Goal: Task Accomplishment & Management: Complete application form

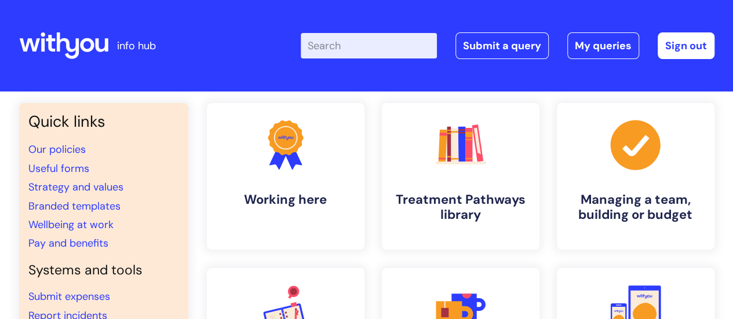
click at [360, 54] on input "Enter your search term here..." at bounding box center [369, 45] width 136 height 25
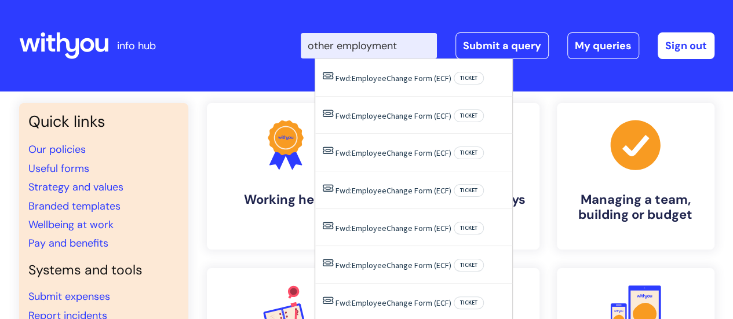
type input "other employment"
click button "Search" at bounding box center [0, 0] width 0 height 0
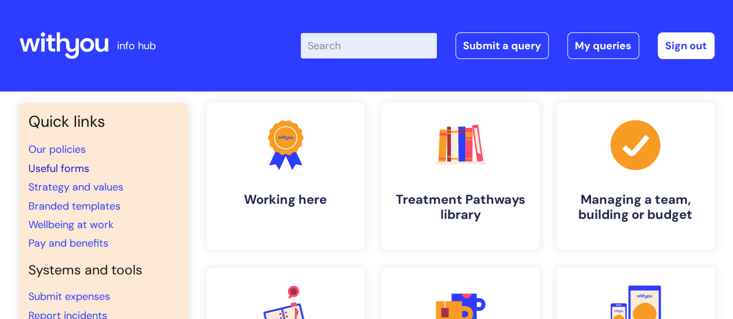
click at [61, 169] on link "Useful forms" at bounding box center [58, 169] width 61 height 14
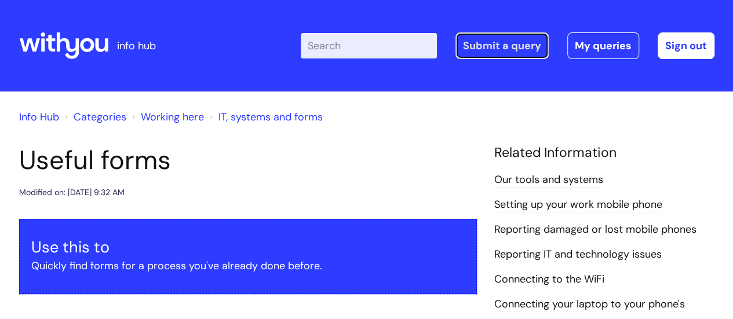
click at [522, 47] on link "Submit a query" at bounding box center [501, 45] width 93 height 27
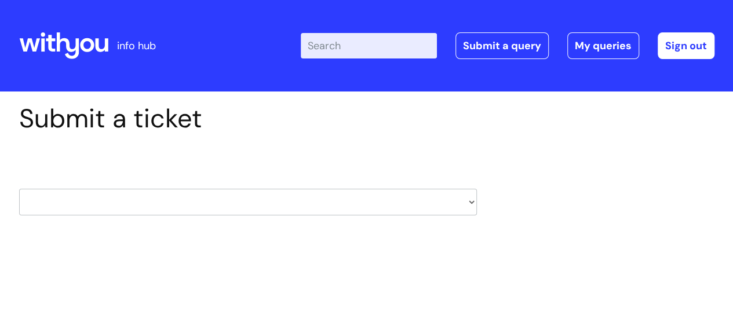
click at [203, 207] on select "HR / People IT and Support Clinical Drug Alerts Finance Accounts Data Support T…" at bounding box center [248, 202] width 458 height 27
select select "hr_/_people"
click at [19, 189] on select "HR / People IT and Support Clinical Drug Alerts Finance Accounts Data Support T…" at bounding box center [248, 202] width 458 height 27
select select "80004286527"
click at [216, 248] on label "What is your query about?" at bounding box center [248, 247] width 458 height 14
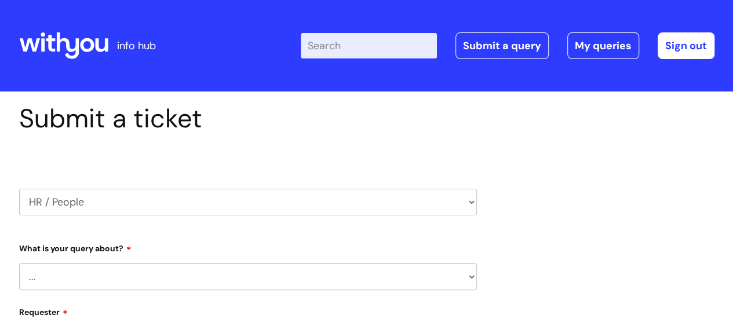
click at [196, 276] on select "... Absence Query Holiday Query Employee change request General HR Query iTrent…" at bounding box center [248, 277] width 458 height 27
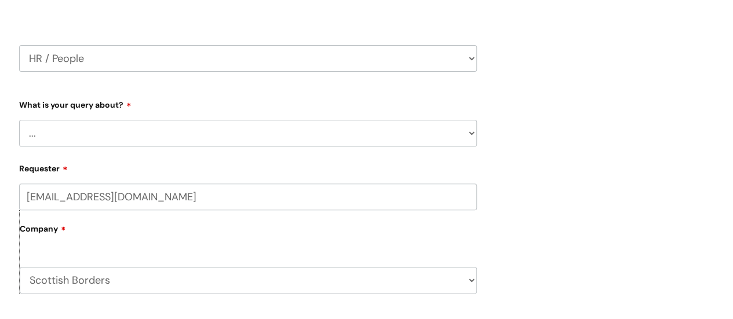
scroll to position [174, 0]
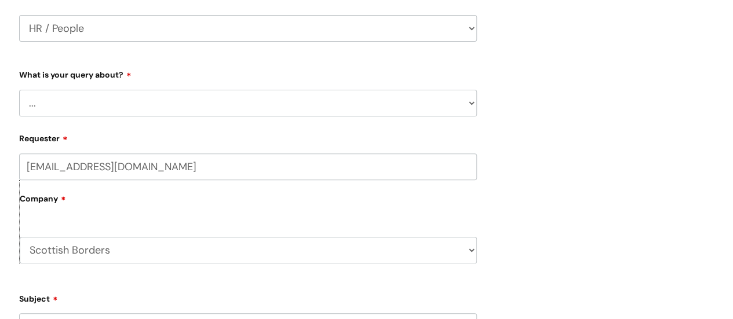
click at [218, 99] on select "... Absence Query Holiday Query Employee change request General HR Query iTrent…" at bounding box center [248, 103] width 458 height 27
select select "General HR Query"
click at [19, 90] on select "... Absence Query Holiday Query Employee change request General HR Query iTrent…" at bounding box center [248, 103] width 458 height 27
click at [554, 195] on div "Submit a ticket HR / People IT and Support Clinical Drug Alerts Finance Account…" at bounding box center [366, 262] width 712 height 667
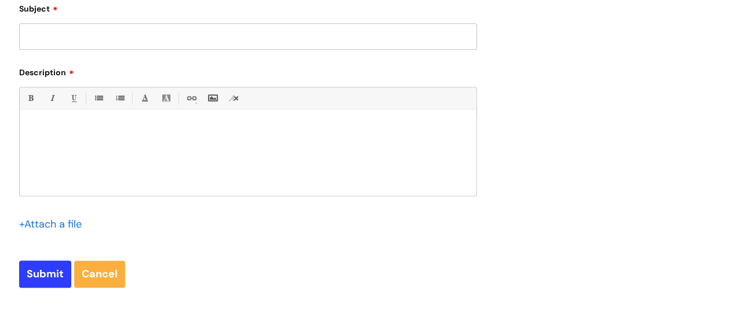
scroll to position [463, 0]
click at [171, 46] on input "Subject" at bounding box center [248, 37] width 458 height 27
type input "Scott Happer"
click at [93, 121] on div at bounding box center [248, 156] width 456 height 80
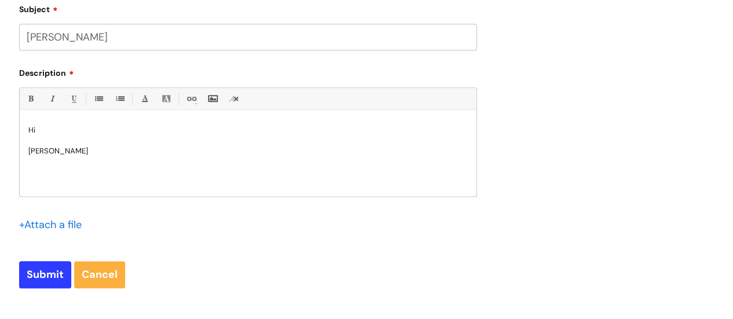
click at [123, 43] on input "Scott Happer" at bounding box center [248, 37] width 458 height 27
type input "S"
type input "second job letter"
click at [146, 156] on p "Scott Happer" at bounding box center [247, 151] width 439 height 10
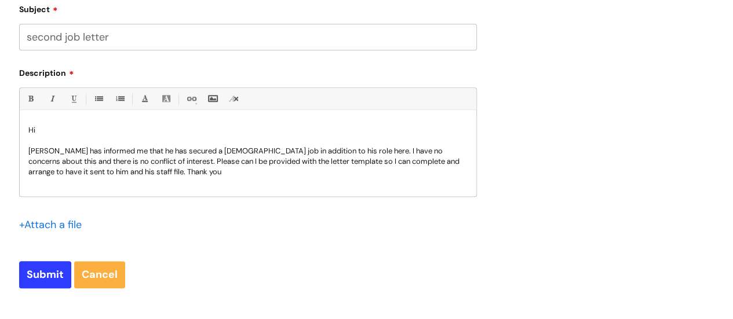
click at [148, 159] on p "Scott Happer has informed me that he has secured a part time job in addition to…" at bounding box center [247, 161] width 439 height 31
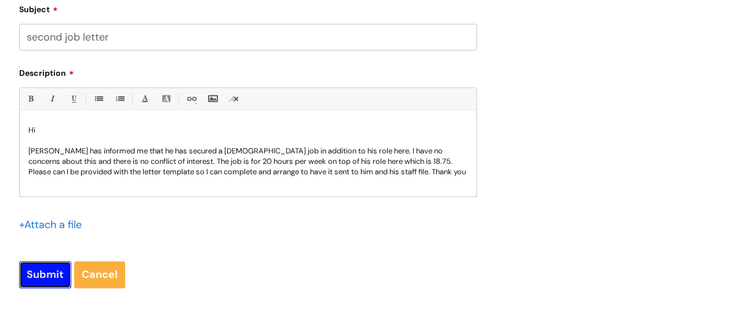
drag, startPoint x: 52, startPoint y: 272, endPoint x: 64, endPoint y: 262, distance: 15.2
click at [52, 272] on input "Submit" at bounding box center [45, 274] width 52 height 27
type input "Please Wait..."
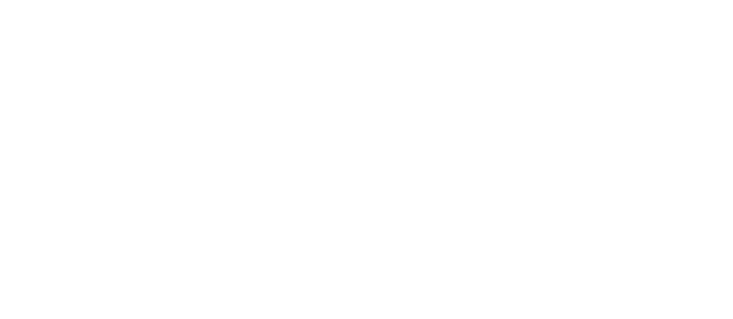
select select "General HR Query"
